Goal: Task Accomplishment & Management: Manage account settings

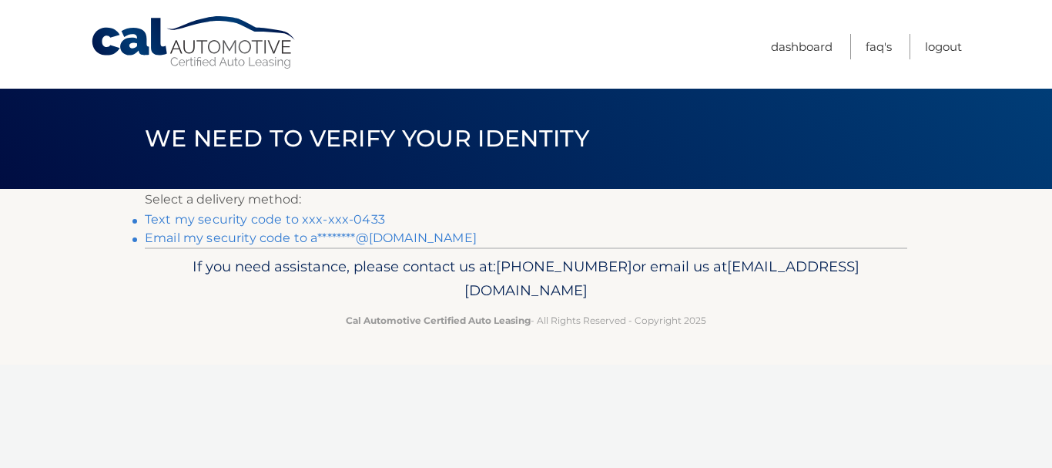
click at [290, 218] on link "Text my security code to xxx-xxx-0433" at bounding box center [265, 219] width 240 height 15
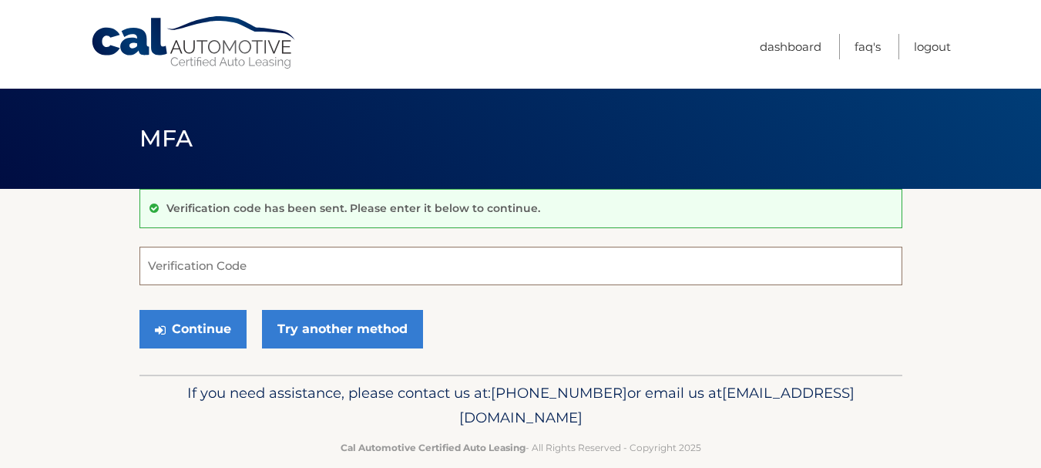
click at [236, 266] on input "Verification Code" at bounding box center [520, 265] width 762 height 39
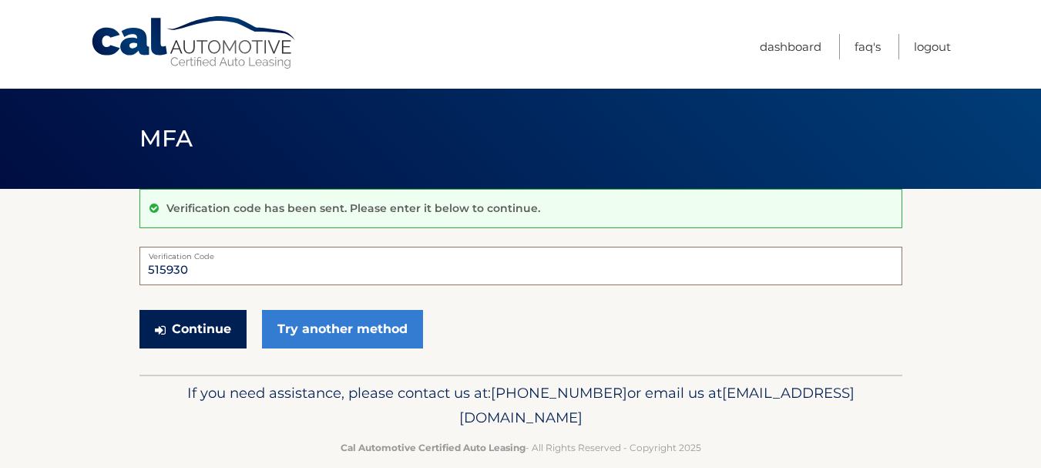
type input "515930"
click at [166, 319] on button "Continue" at bounding box center [192, 329] width 107 height 39
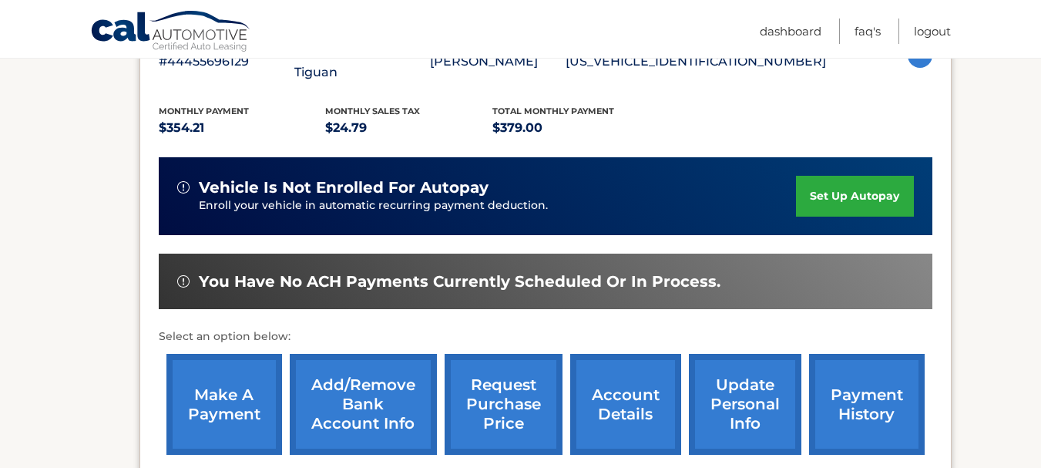
scroll to position [339, 0]
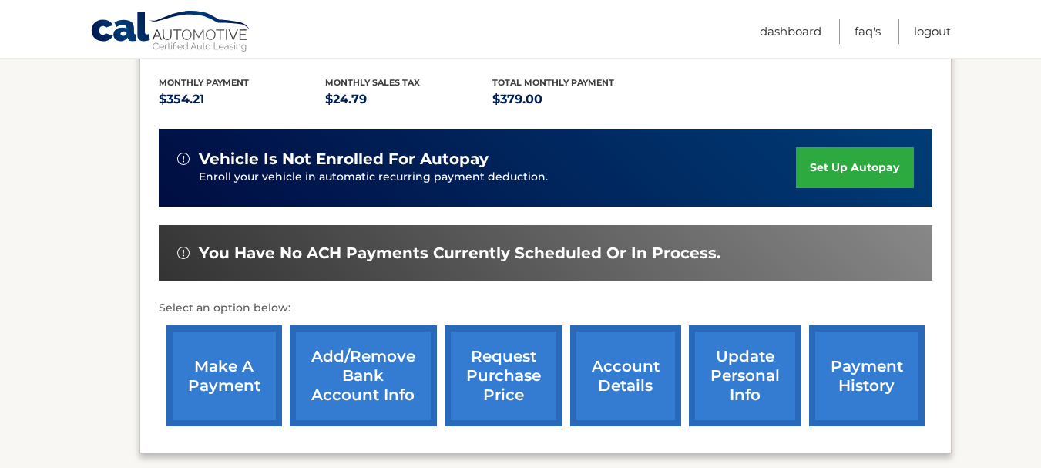
click at [223, 355] on link "make a payment" at bounding box center [224, 375] width 116 height 101
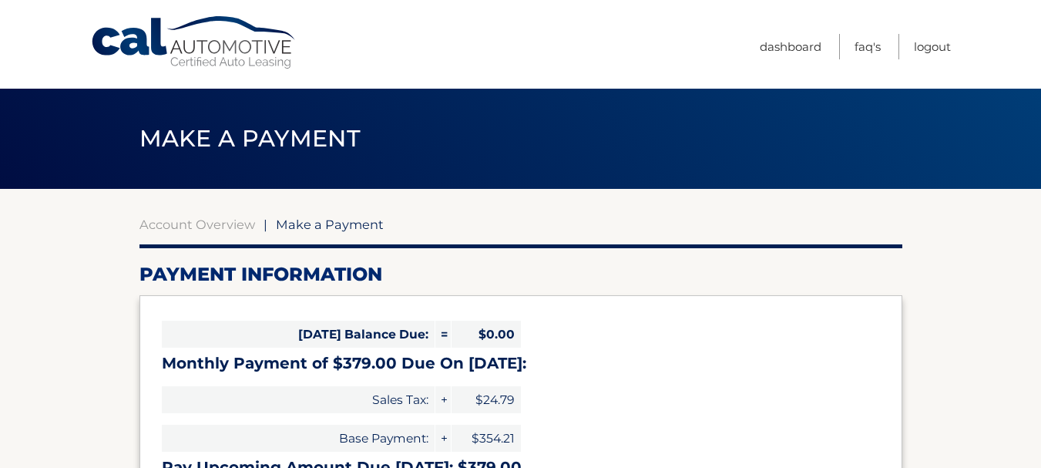
select select "YzFiMDMxMmQtNDY0Yy00MGU0LTkyNDQtZjYyMWJhNTdlYjQ4"
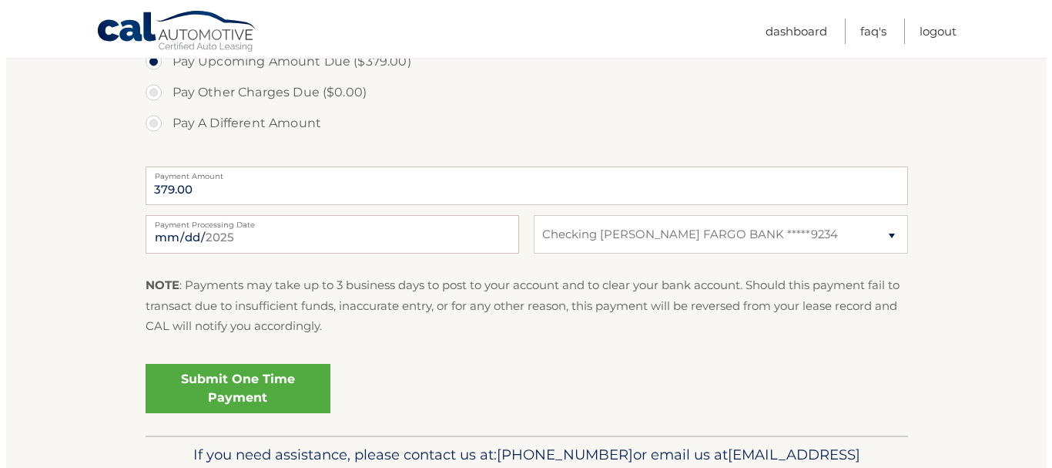
scroll to position [585, 0]
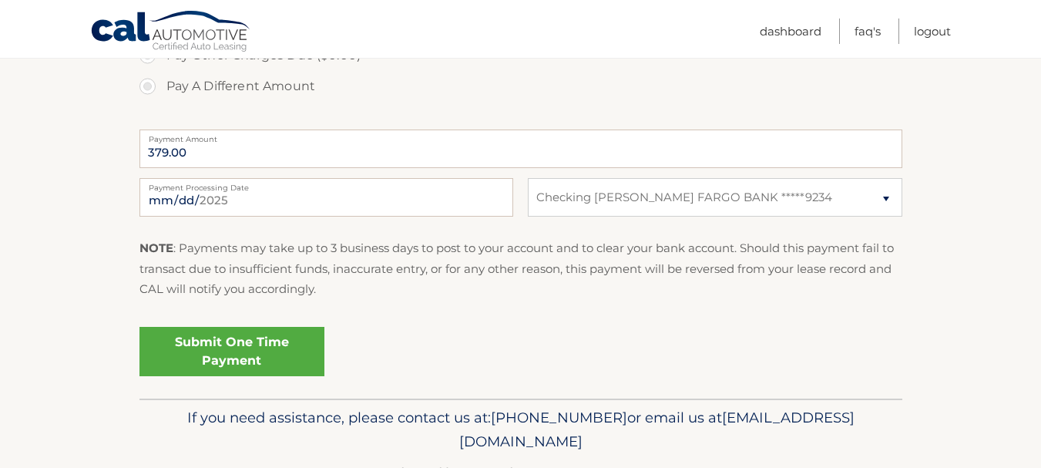
click at [289, 348] on link "Submit One Time Payment" at bounding box center [231, 351] width 185 height 49
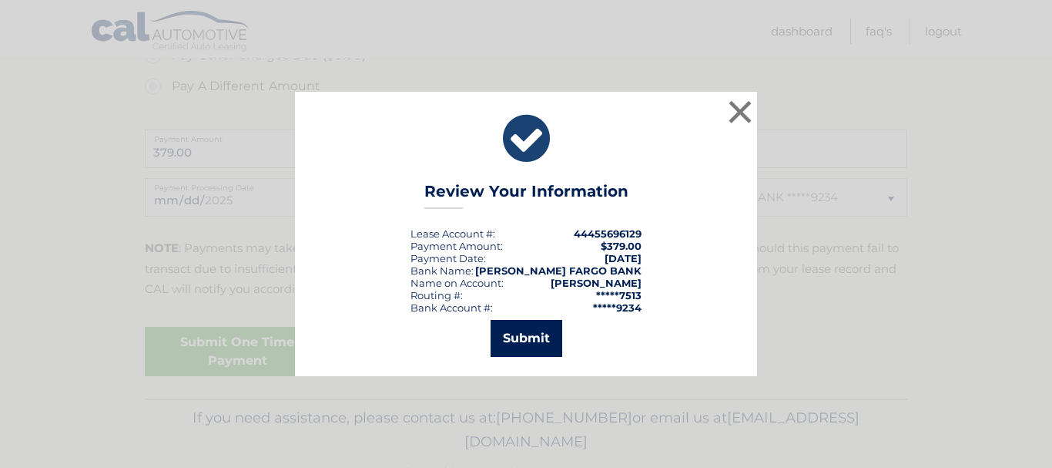
click at [528, 333] on button "Submit" at bounding box center [527, 338] width 72 height 37
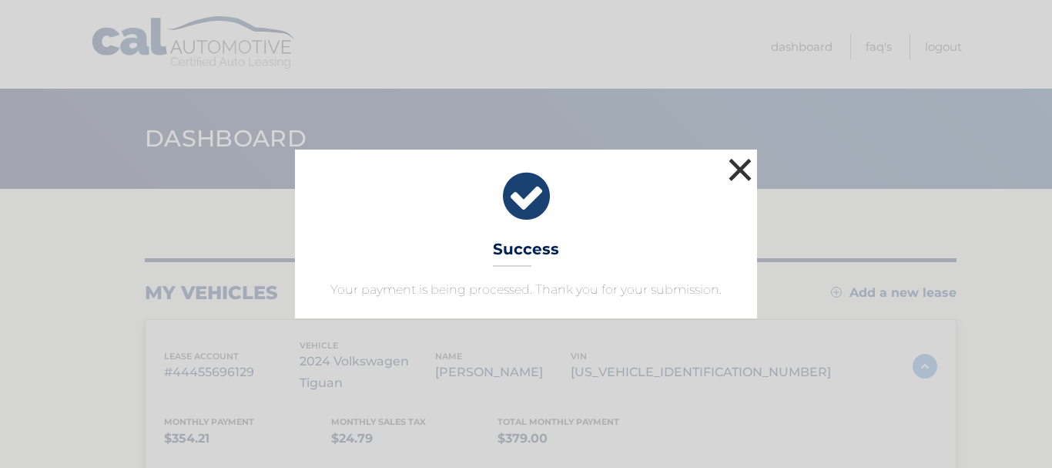
click at [746, 164] on button "×" at bounding box center [740, 169] width 31 height 31
click at [738, 168] on header "Dashboard" at bounding box center [526, 139] width 762 height 100
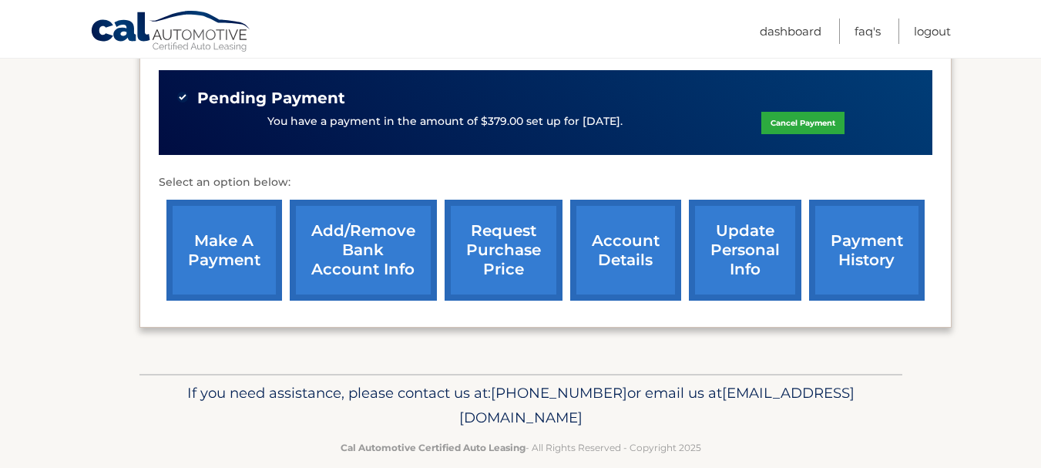
scroll to position [495, 0]
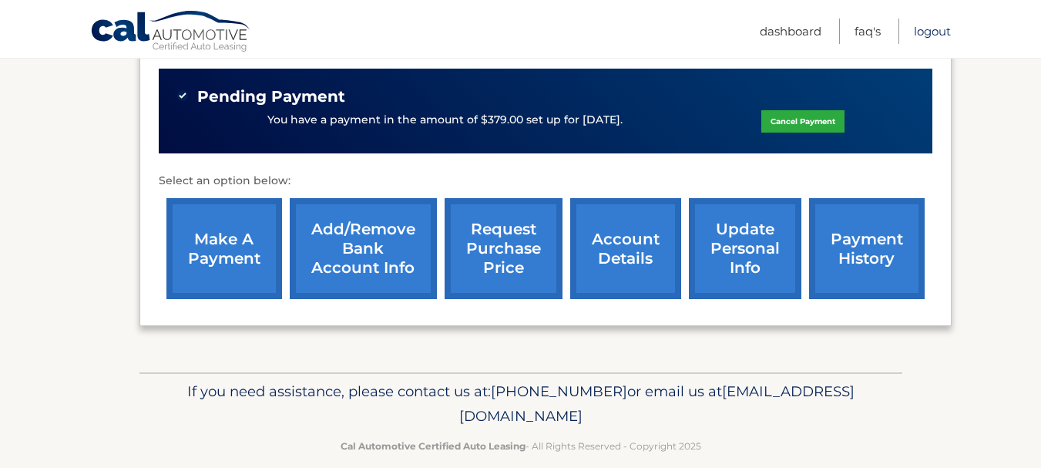
click at [924, 39] on link "Logout" at bounding box center [931, 30] width 37 height 25
